Goal: Transaction & Acquisition: Purchase product/service

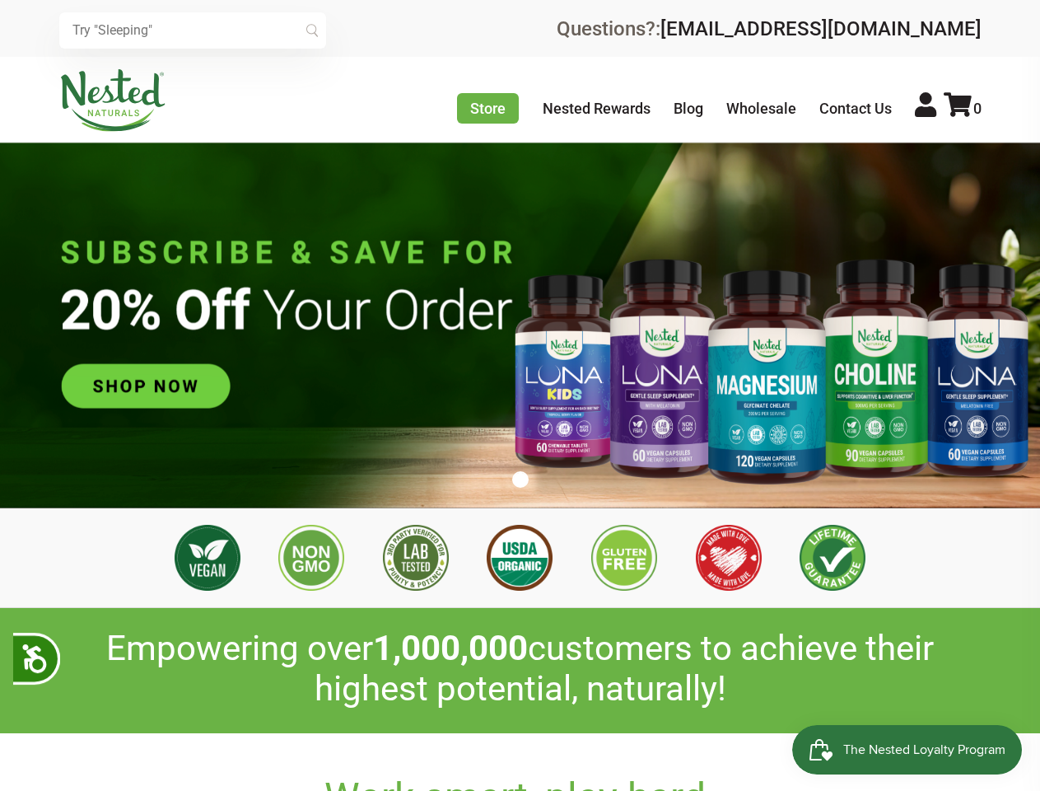
scroll to position [0, 4630]
click at [36, 658] on icon at bounding box center [34, 656] width 29 height 29
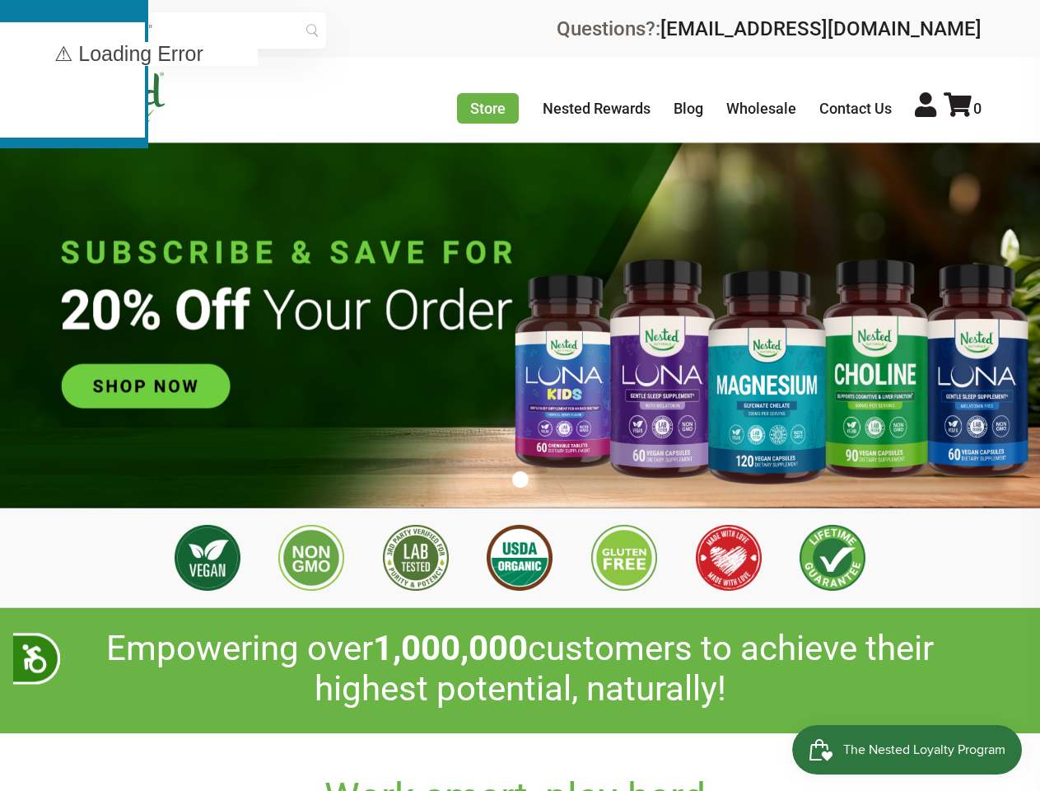
click at [193, 30] on input "text" at bounding box center [192, 30] width 267 height 36
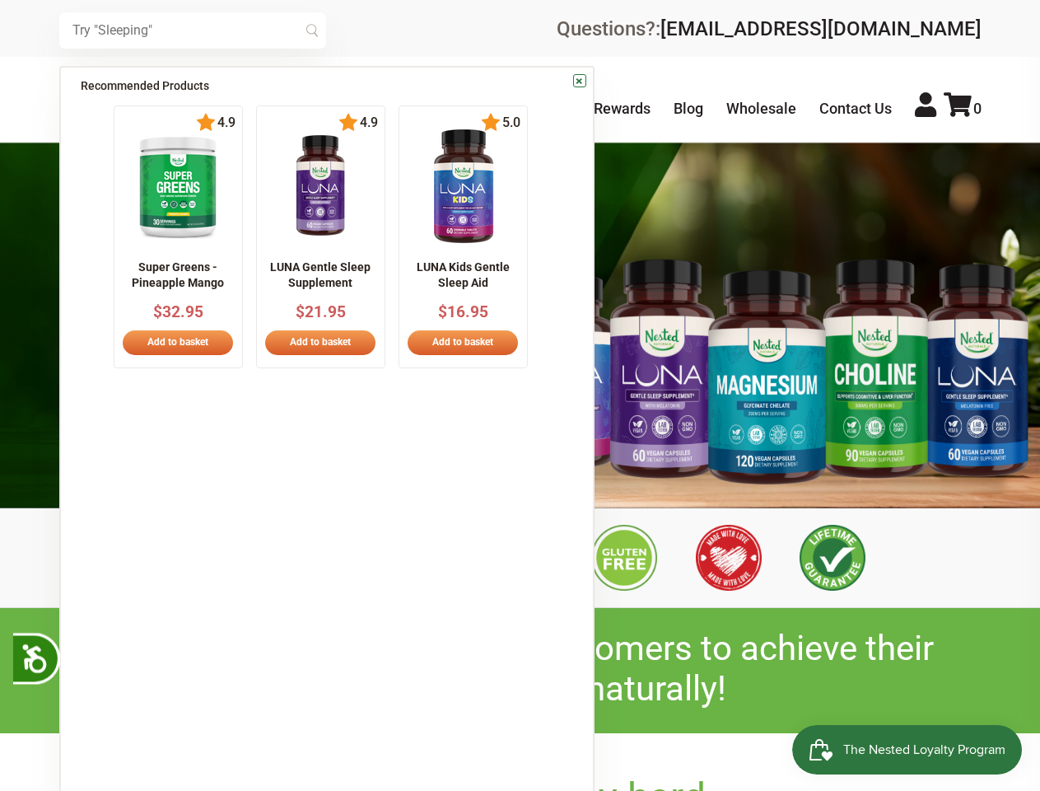
click at [963, 108] on icon at bounding box center [958, 104] width 28 height 25
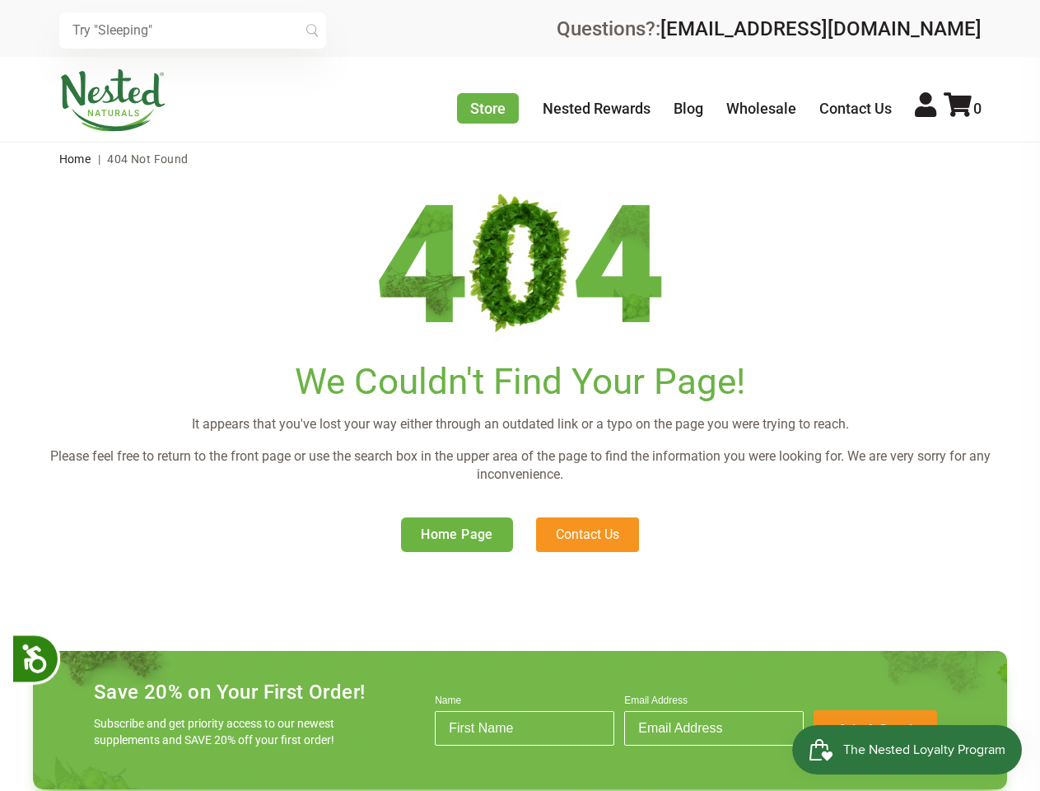
click at [520, 395] on h1 "We Couldn't Find Your Page!" at bounding box center [520, 382] width 974 height 42
click at [36, 658] on icon at bounding box center [34, 656] width 29 height 29
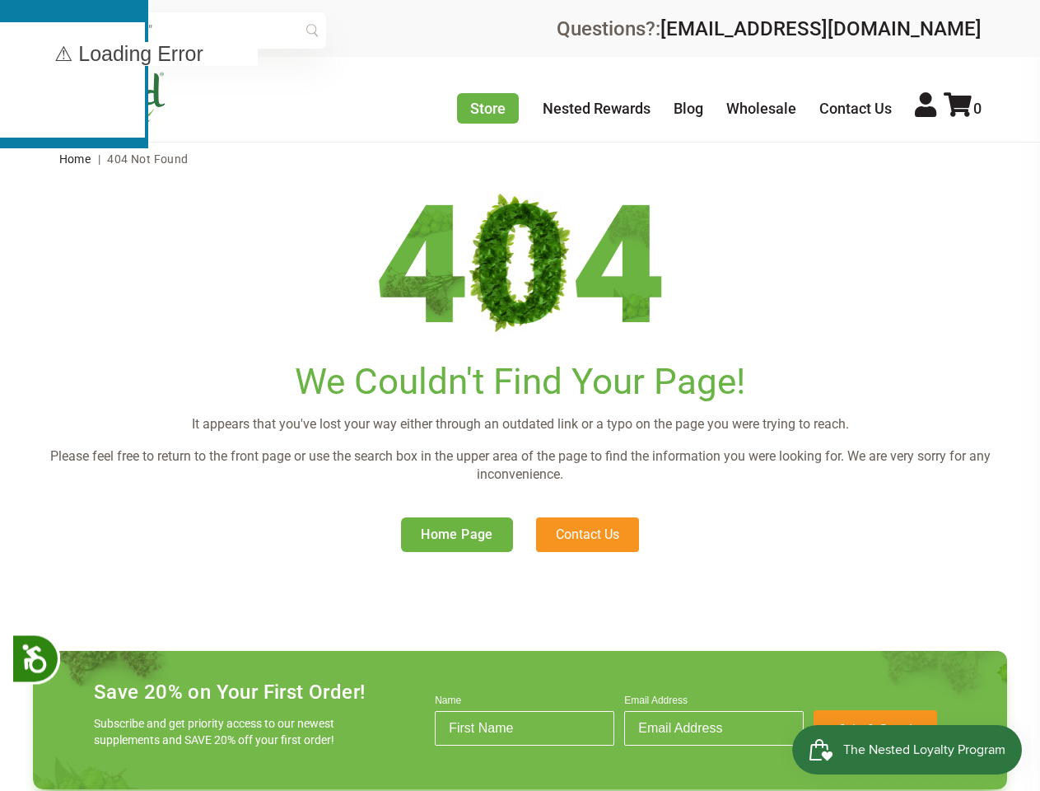
click at [193, 30] on input "text" at bounding box center [192, 30] width 267 height 36
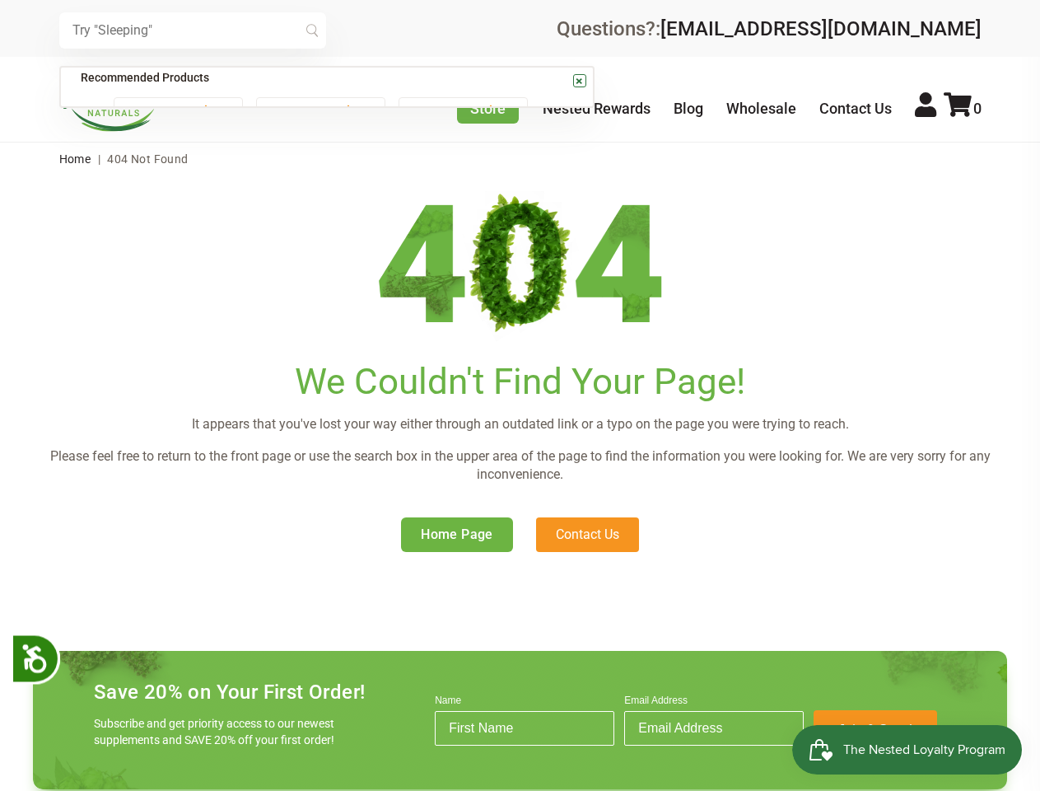
click at [963, 108] on icon at bounding box center [958, 104] width 28 height 25
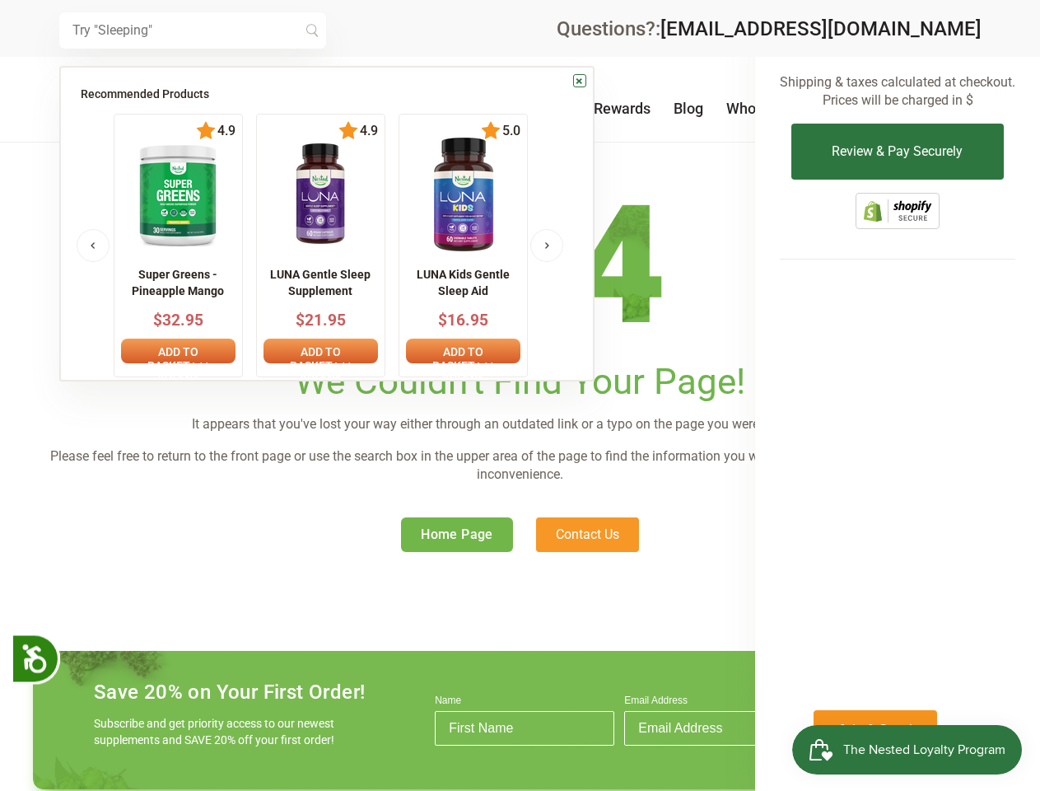
click at [520, 370] on div "Add to basket" at bounding box center [463, 358] width 114 height 52
